Goal: Information Seeking & Learning: Learn about a topic

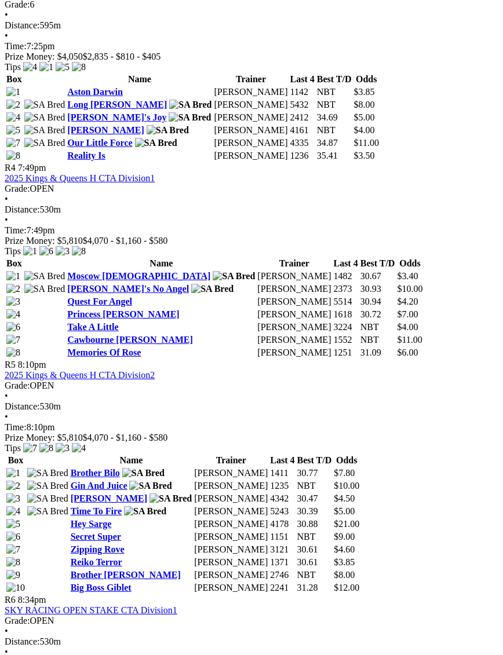
scroll to position [1079, 0]
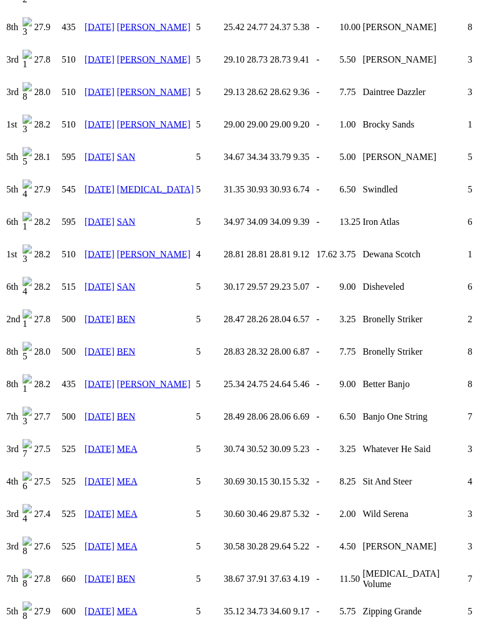
scroll to position [3287, 0]
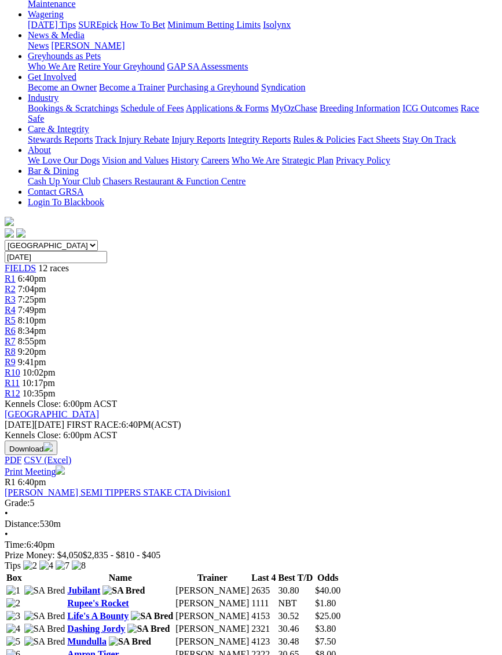
scroll to position [163, 0]
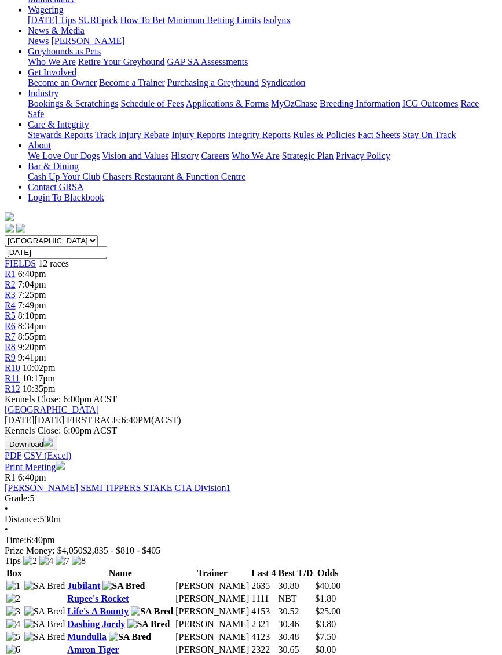
click at [67, 593] on link "Rupee's Rocket" at bounding box center [97, 598] width 61 height 10
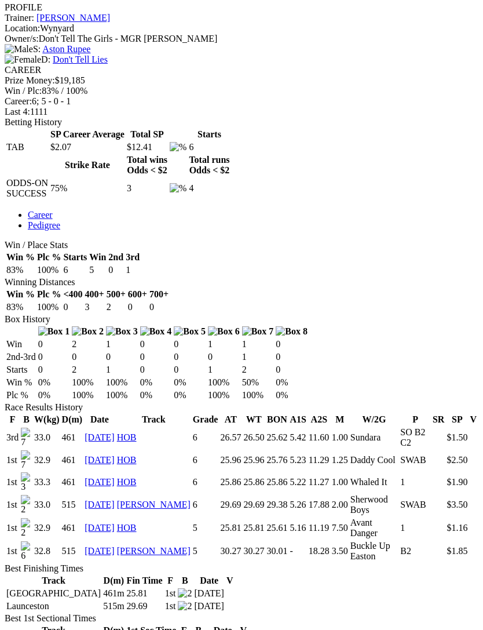
scroll to position [469, 0]
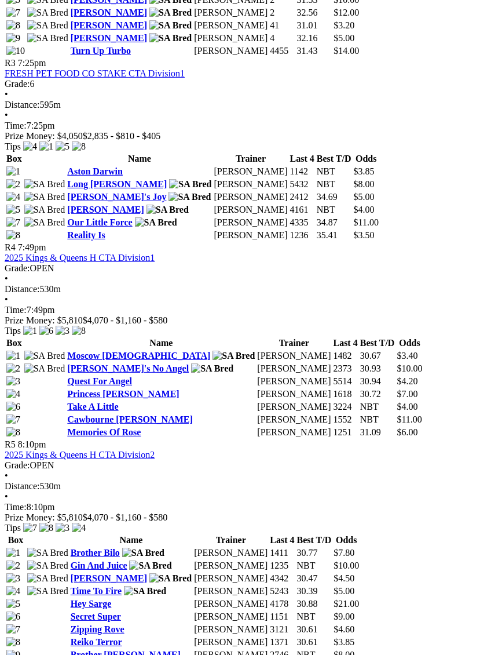
scroll to position [1011, 0]
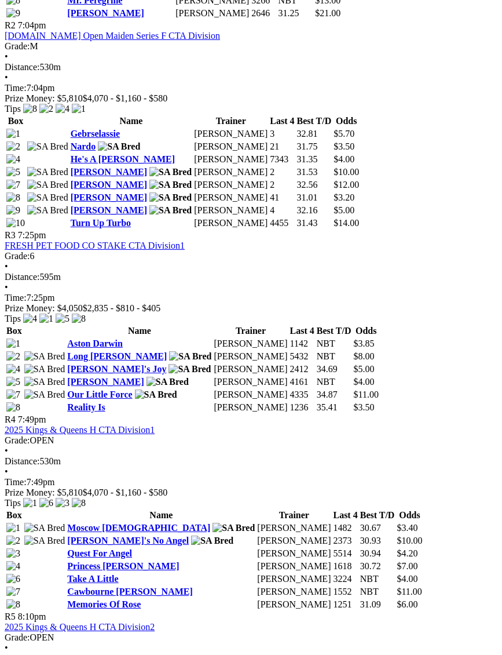
scroll to position [831, 0]
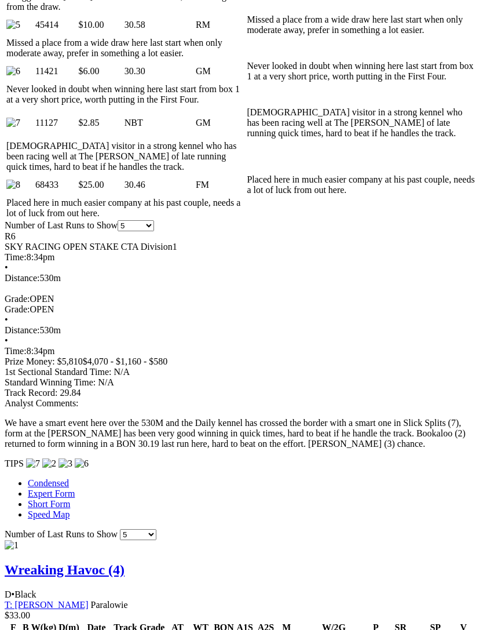
scroll to position [836, 0]
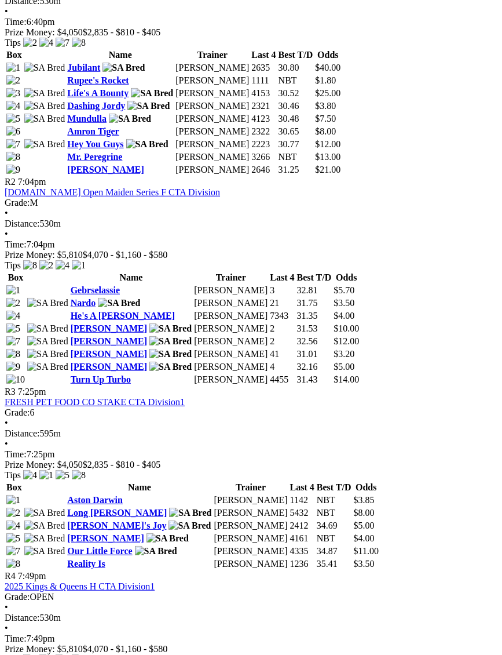
scroll to position [683, 0]
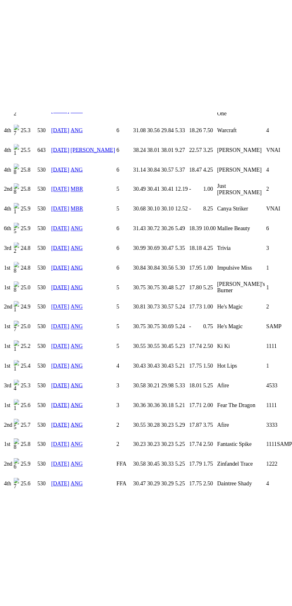
scroll to position [1484, 0]
